Goal: Obtain resource: Download file/media

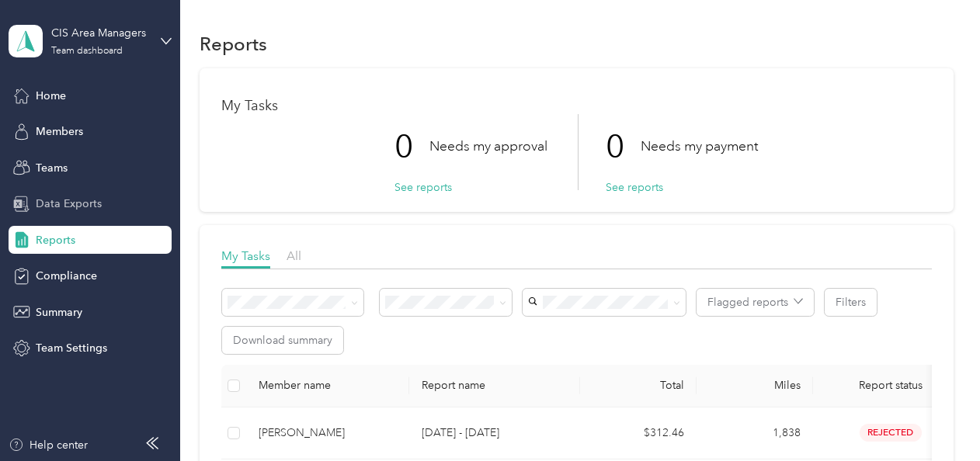
click at [89, 202] on span "Data Exports" at bounding box center [69, 204] width 66 height 16
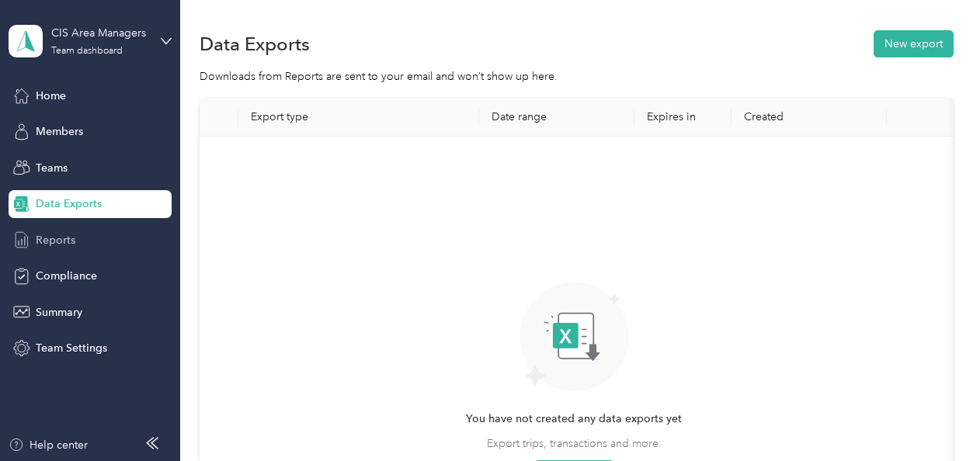
click at [73, 244] on span "Reports" at bounding box center [56, 240] width 40 height 16
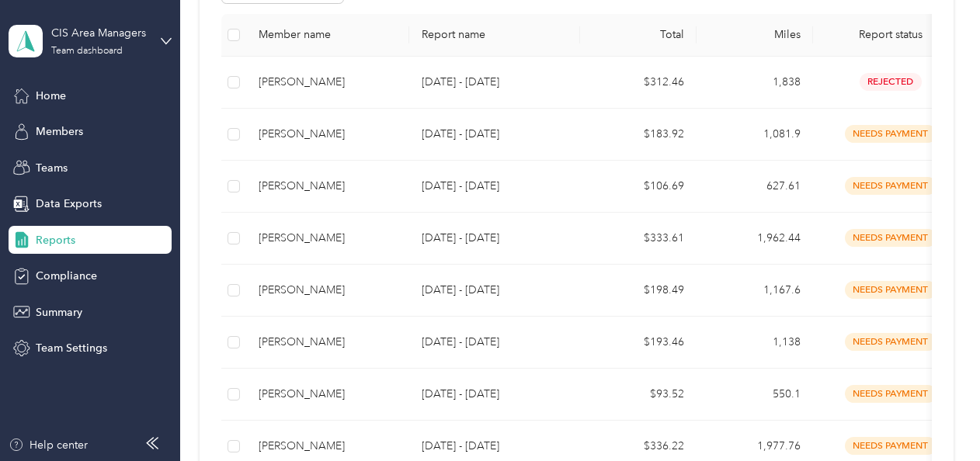
scroll to position [357, 0]
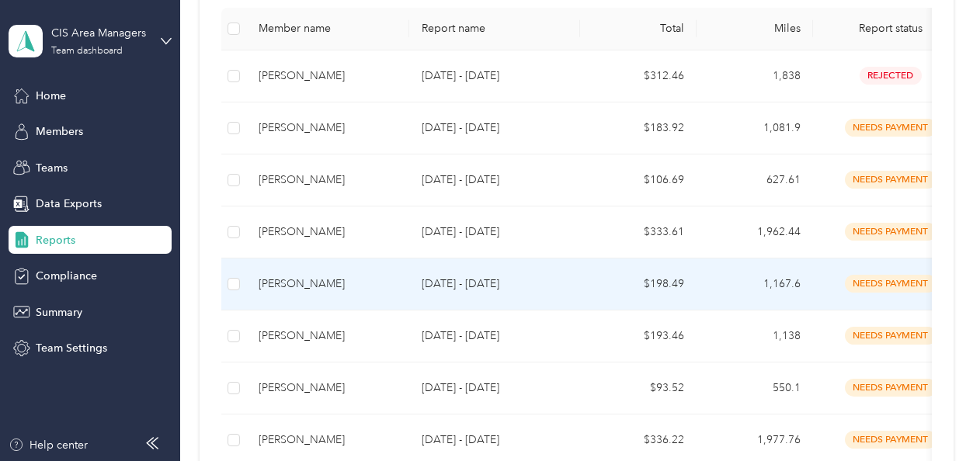
click at [497, 286] on p "[DATE] - [DATE]" at bounding box center [495, 284] width 146 height 17
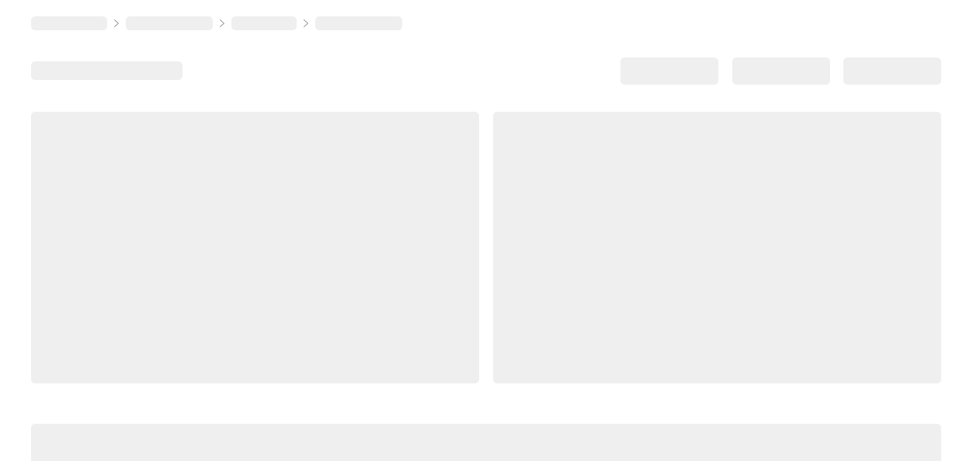
click at [497, 286] on div at bounding box center [717, 248] width 448 height 272
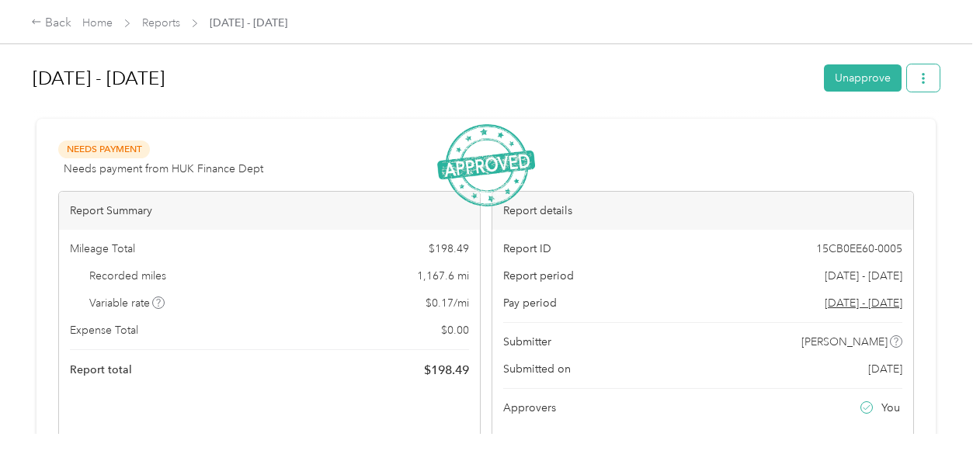
click at [926, 75] on button "button" at bounding box center [923, 77] width 33 height 27
click at [876, 133] on span "Download" at bounding box center [875, 135] width 51 height 16
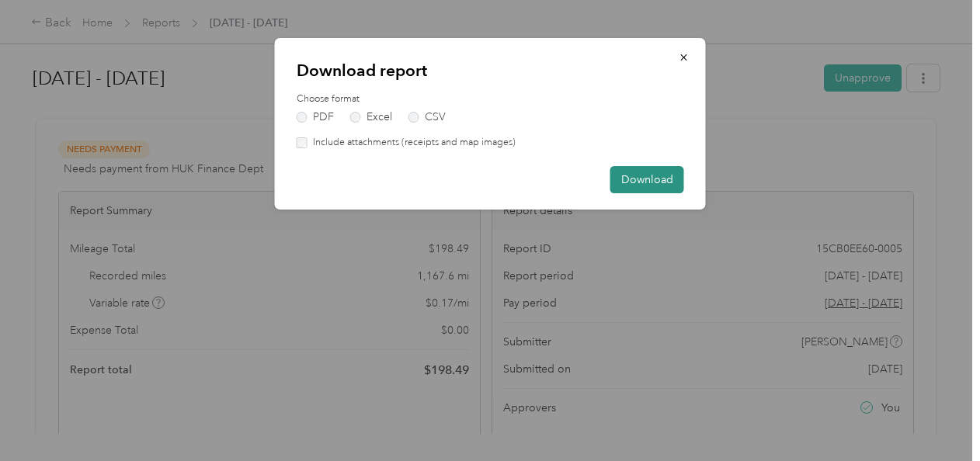
click at [645, 181] on button "Download" at bounding box center [648, 179] width 74 height 27
